Goal: Find specific page/section: Find specific page/section

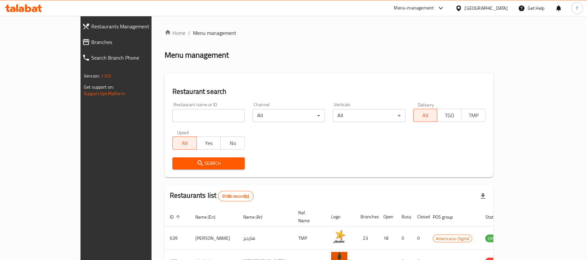
click at [434, 5] on div "Menu-management" at bounding box center [414, 8] width 40 height 8
click at [398, 77] on div "Restaurant-Management" at bounding box center [410, 71] width 62 height 15
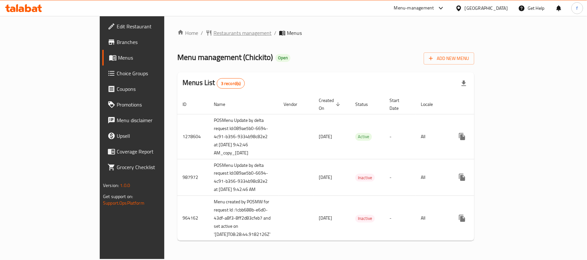
click at [213, 33] on span "Restaurants management" at bounding box center [242, 33] width 58 height 8
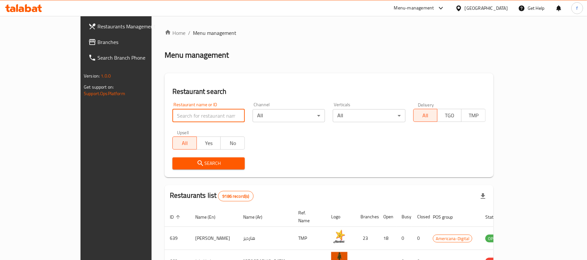
click at [172, 116] on input "search" at bounding box center [208, 115] width 72 height 13
paste input "629365"
type input "629365"
click at [179, 162] on span "Search" at bounding box center [209, 163] width 62 height 8
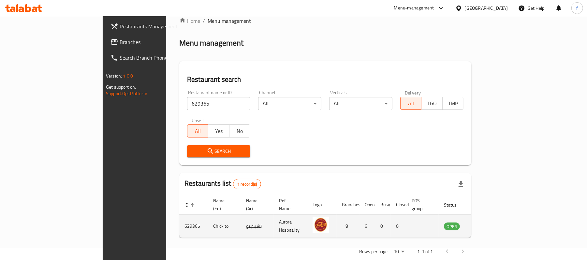
scroll to position [18, 0]
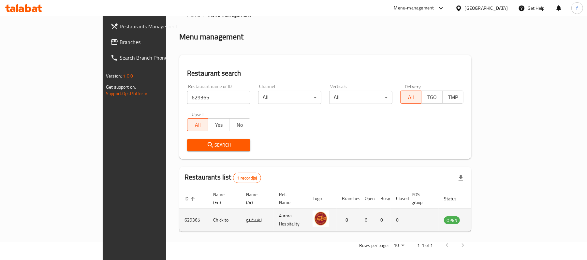
click at [438, 213] on td "enhanced table" at bounding box center [422, 219] width 32 height 23
